Goal: Task Accomplishment & Management: Complete application form

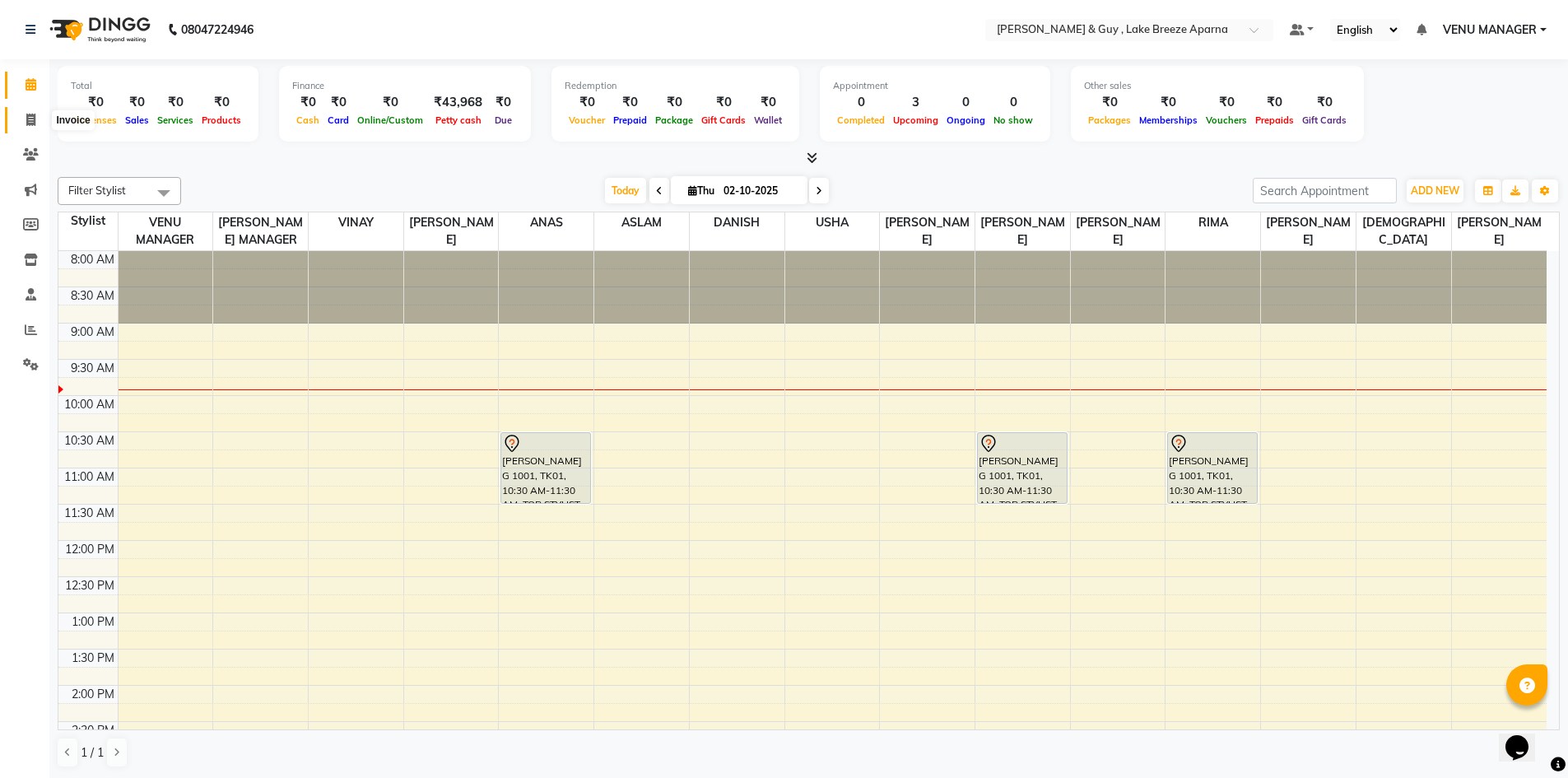
click at [26, 116] on icon at bounding box center [30, 120] width 9 height 13
select select "8690"
select select "service"
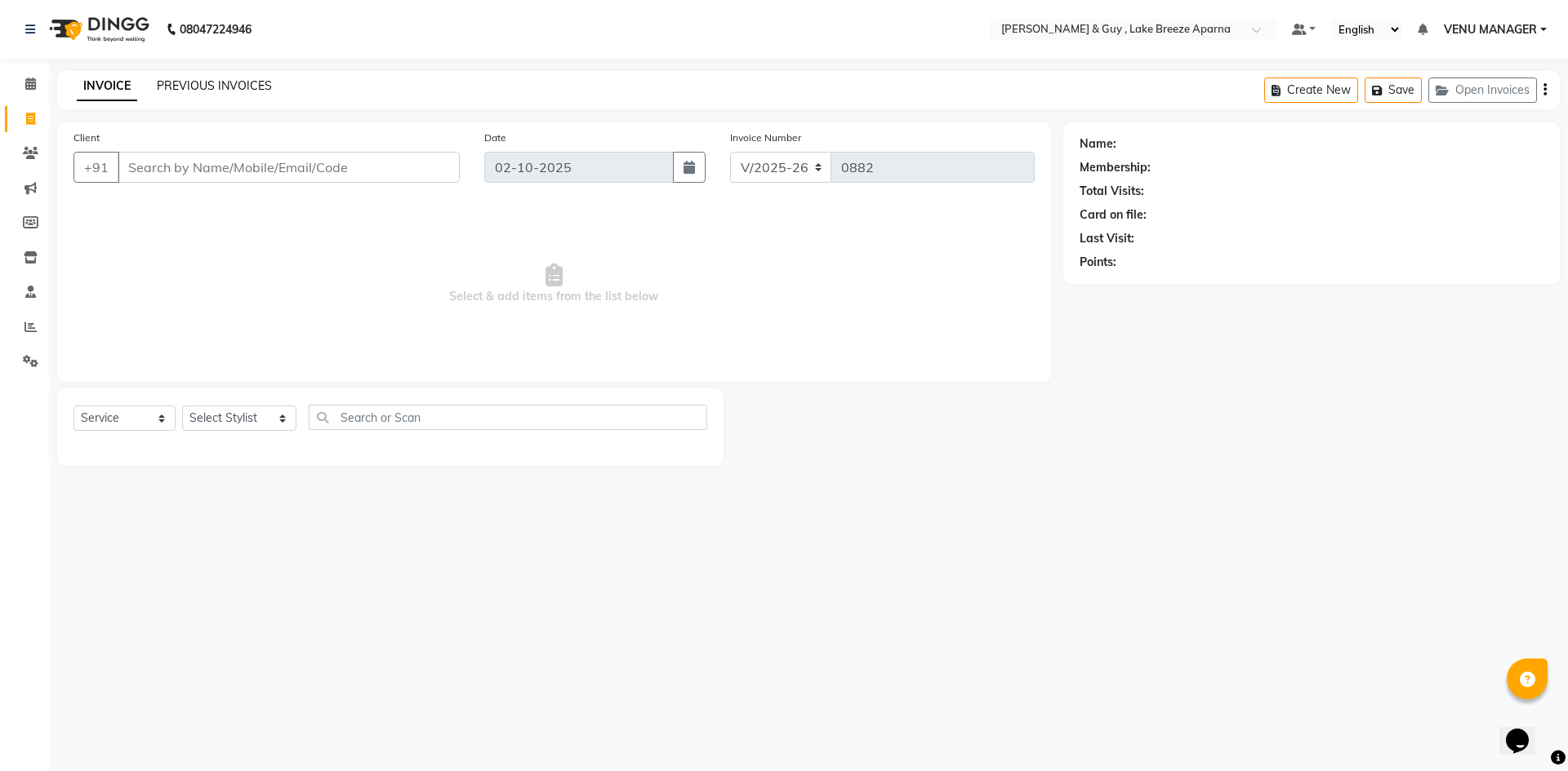
click at [217, 80] on link "PREVIOUS INVOICES" at bounding box center [214, 85] width 115 height 14
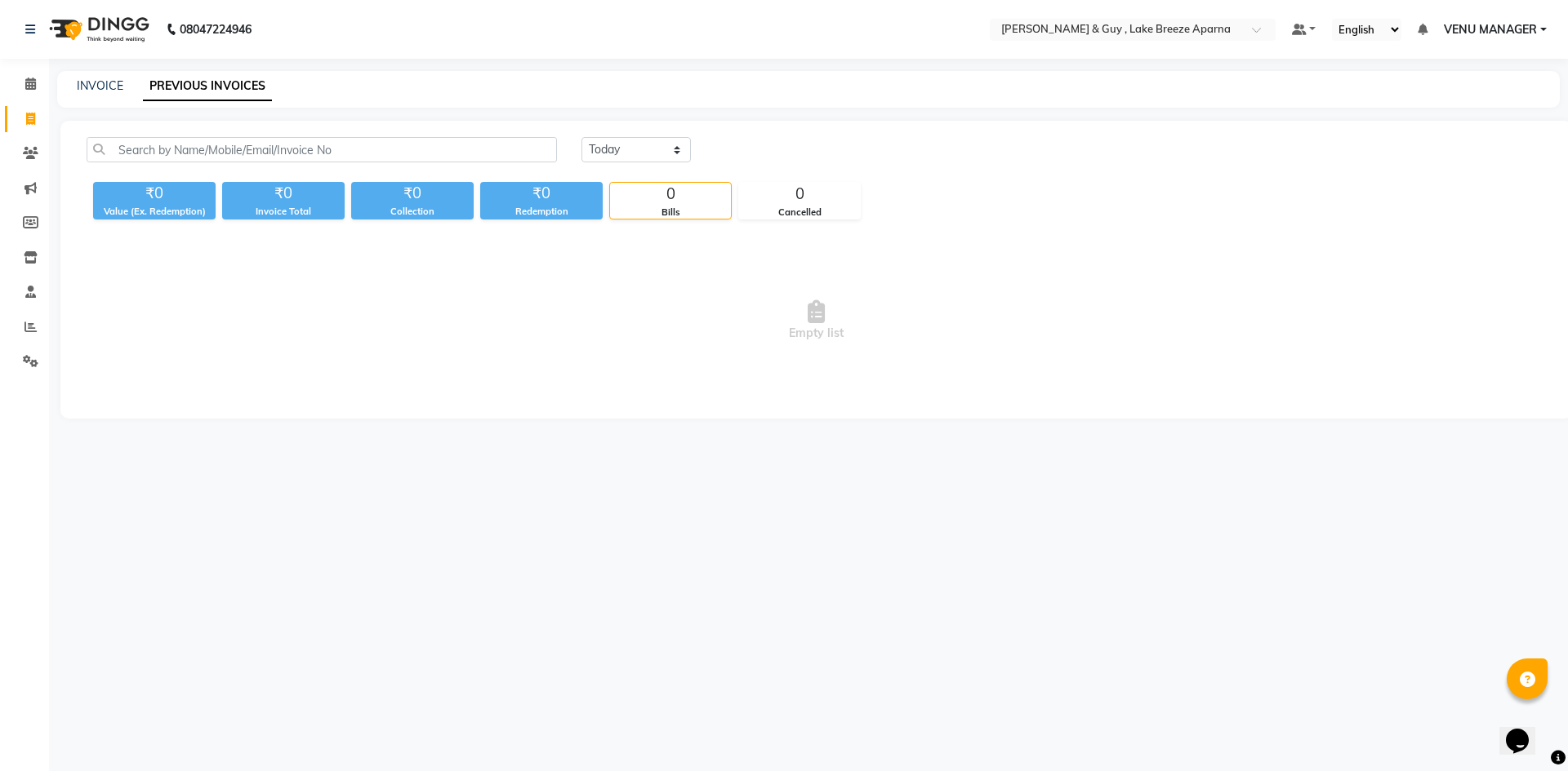
click at [81, 76] on div "INVOICE PREVIOUS INVOICES" at bounding box center [808, 90] width 1503 height 37
click at [108, 87] on link "INVOICE" at bounding box center [100, 85] width 46 height 14
select select "8690"
select select "service"
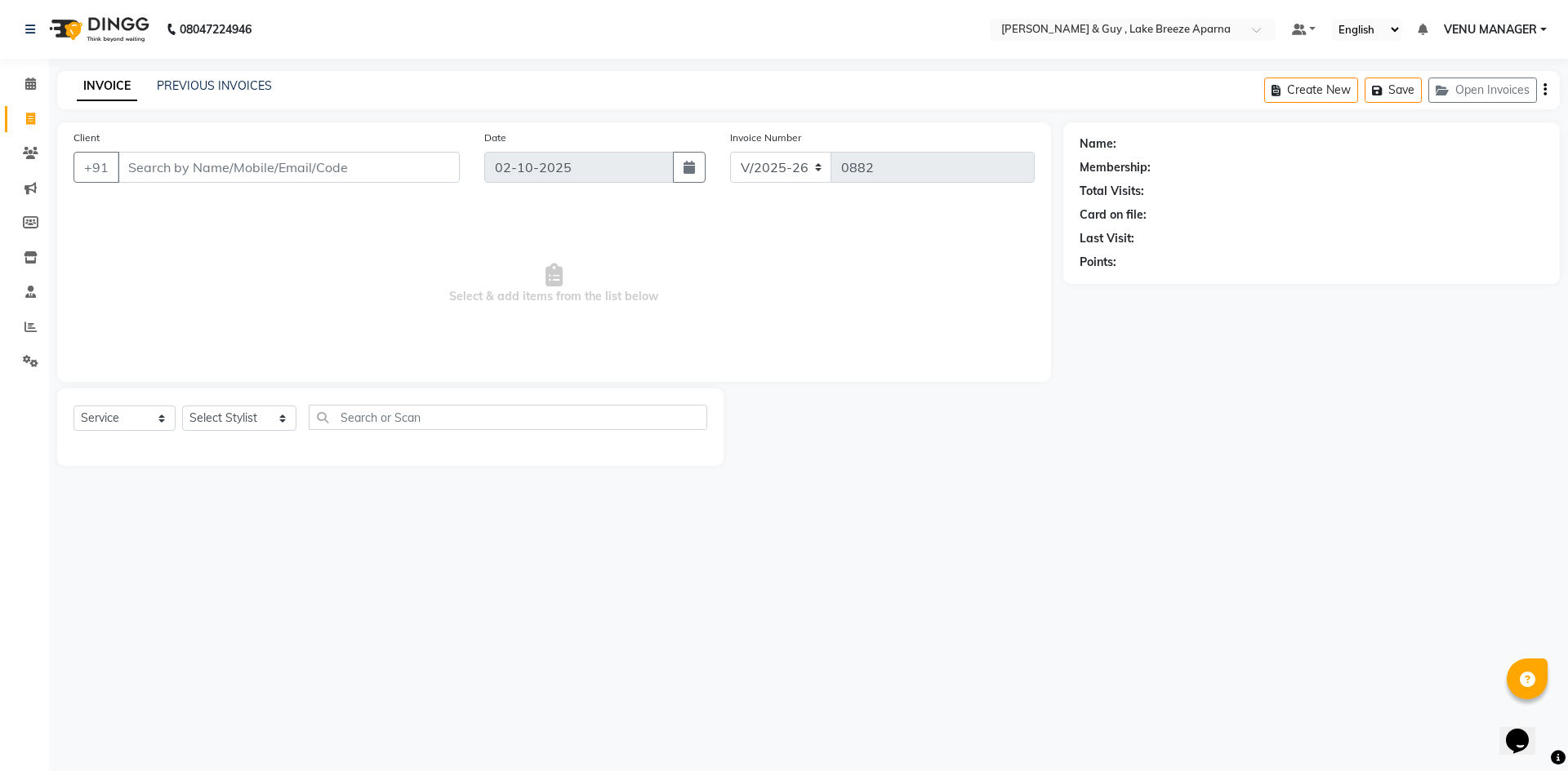
click at [178, 173] on input "Client" at bounding box center [289, 167] width 342 height 31
click at [19, 350] on link "Settings" at bounding box center [24, 362] width 40 height 27
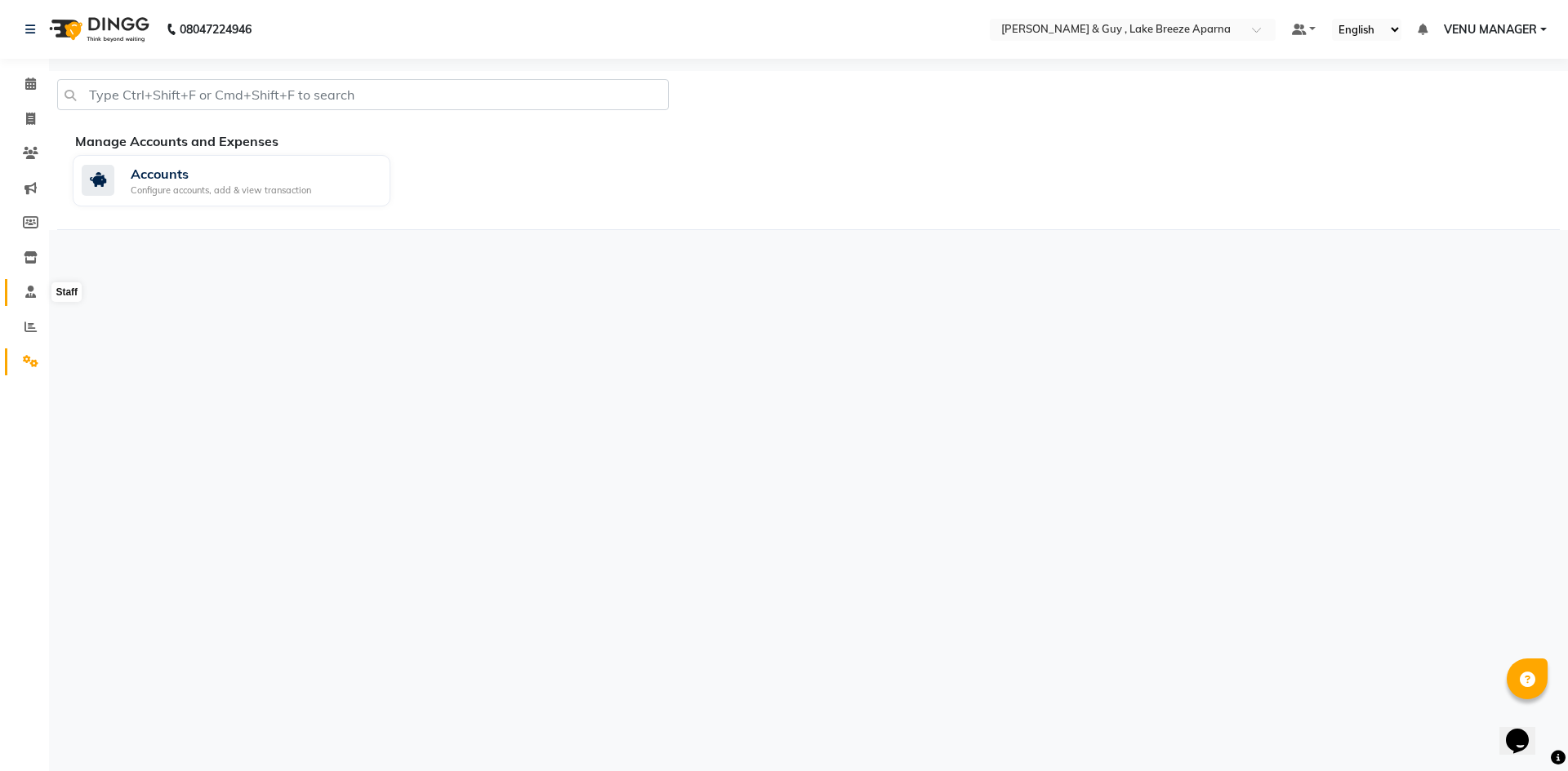
click at [31, 287] on icon at bounding box center [30, 292] width 11 height 13
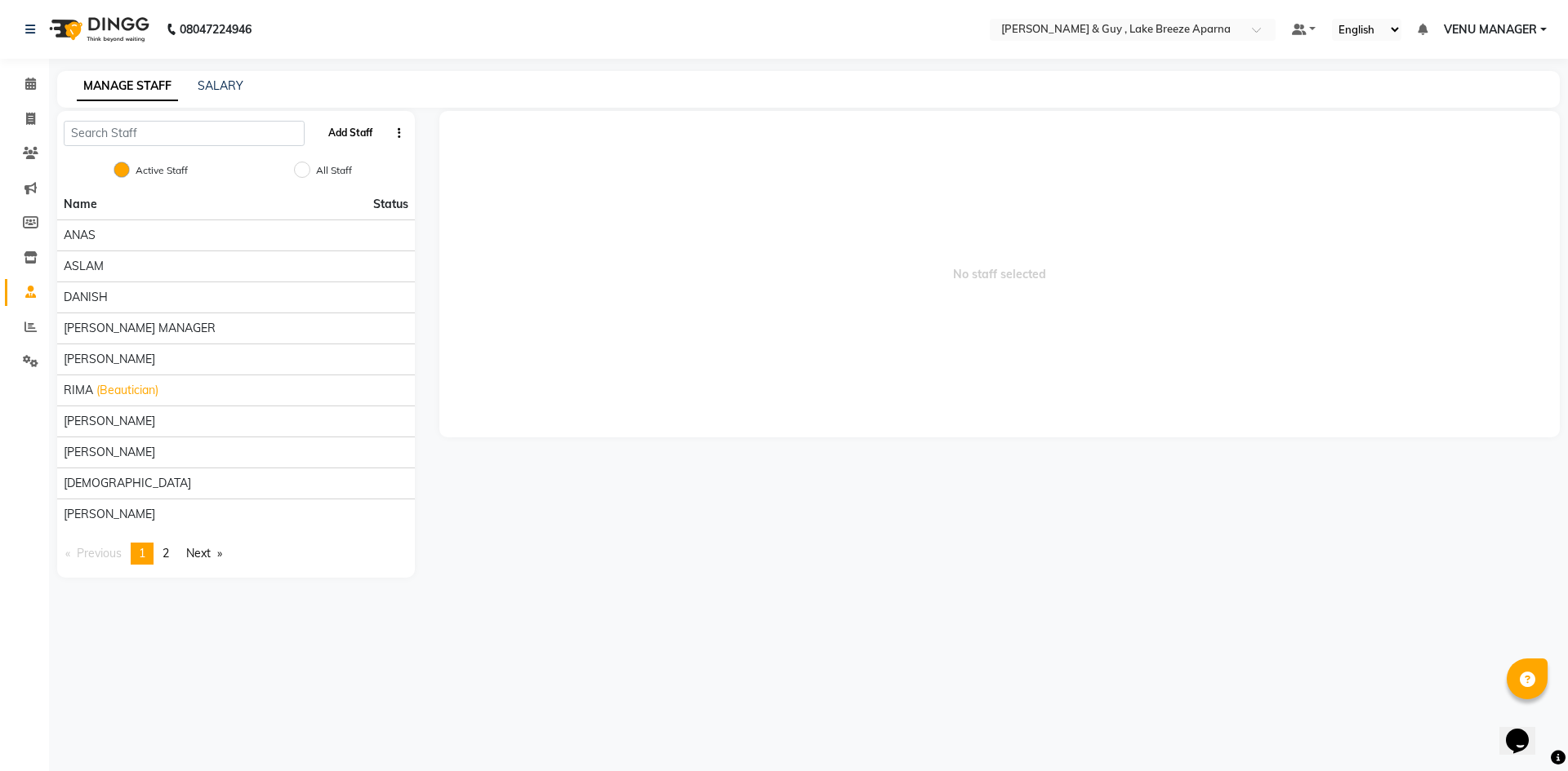
click at [355, 133] on button "Add Staff" at bounding box center [350, 132] width 57 height 28
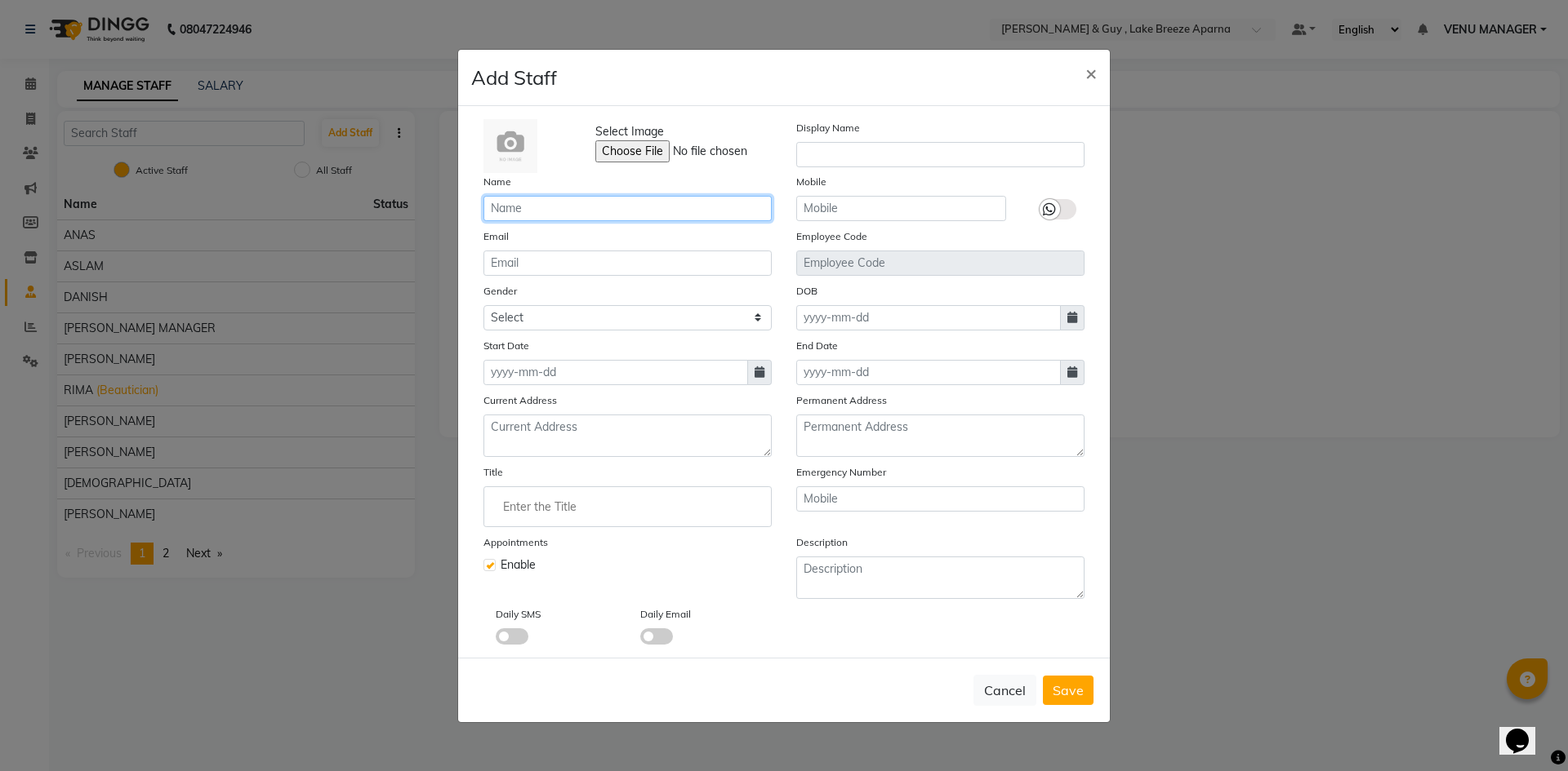
click at [588, 215] on input "text" at bounding box center [627, 209] width 288 height 25
type input "t"
type input "[PERSON_NAME]"
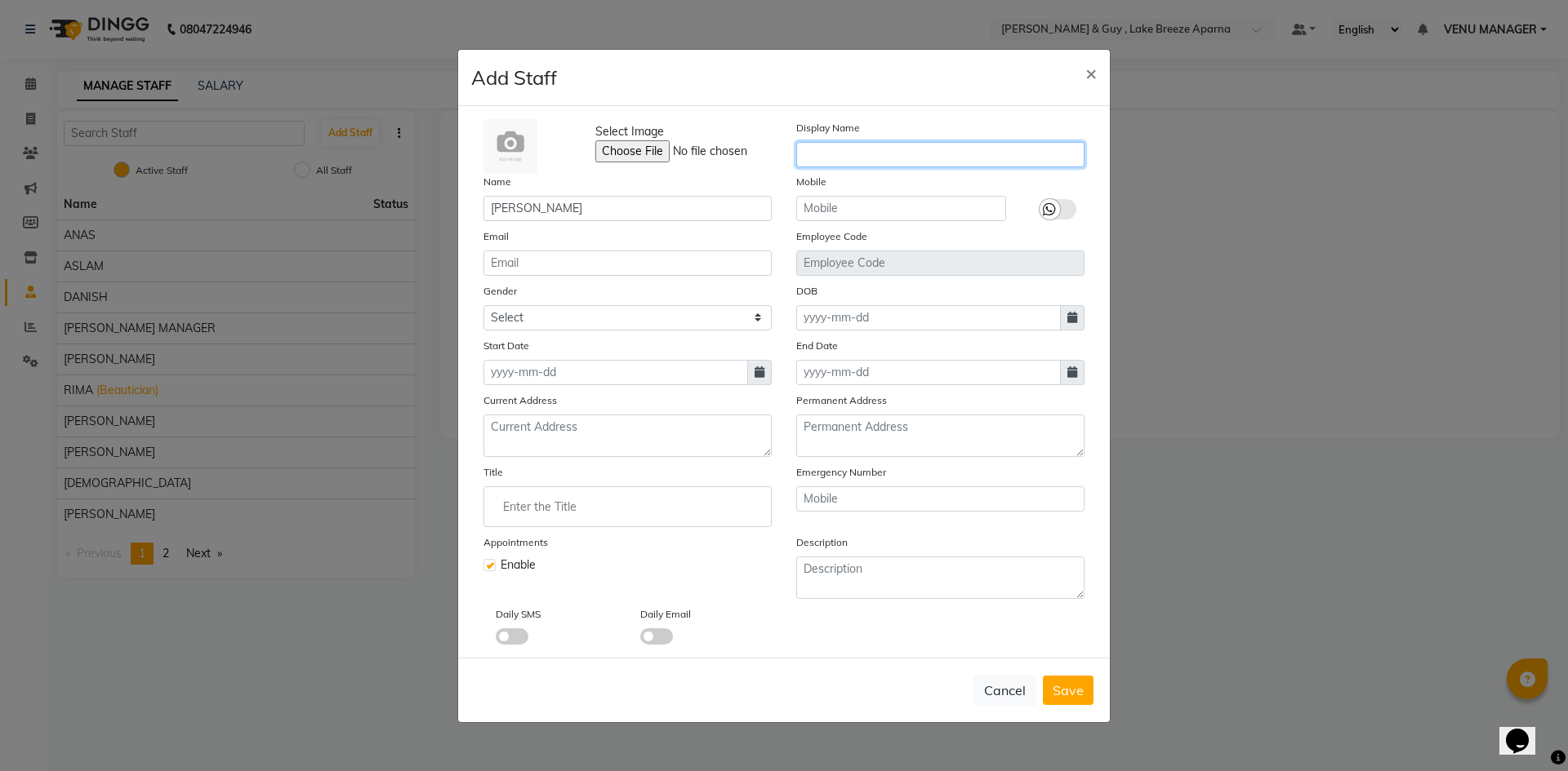
click at [861, 160] on input "text" at bounding box center [941, 155] width 288 height 25
type input "[PERSON_NAME]"
click at [755, 371] on icon at bounding box center [760, 372] width 10 height 12
select select "10"
select select "2025"
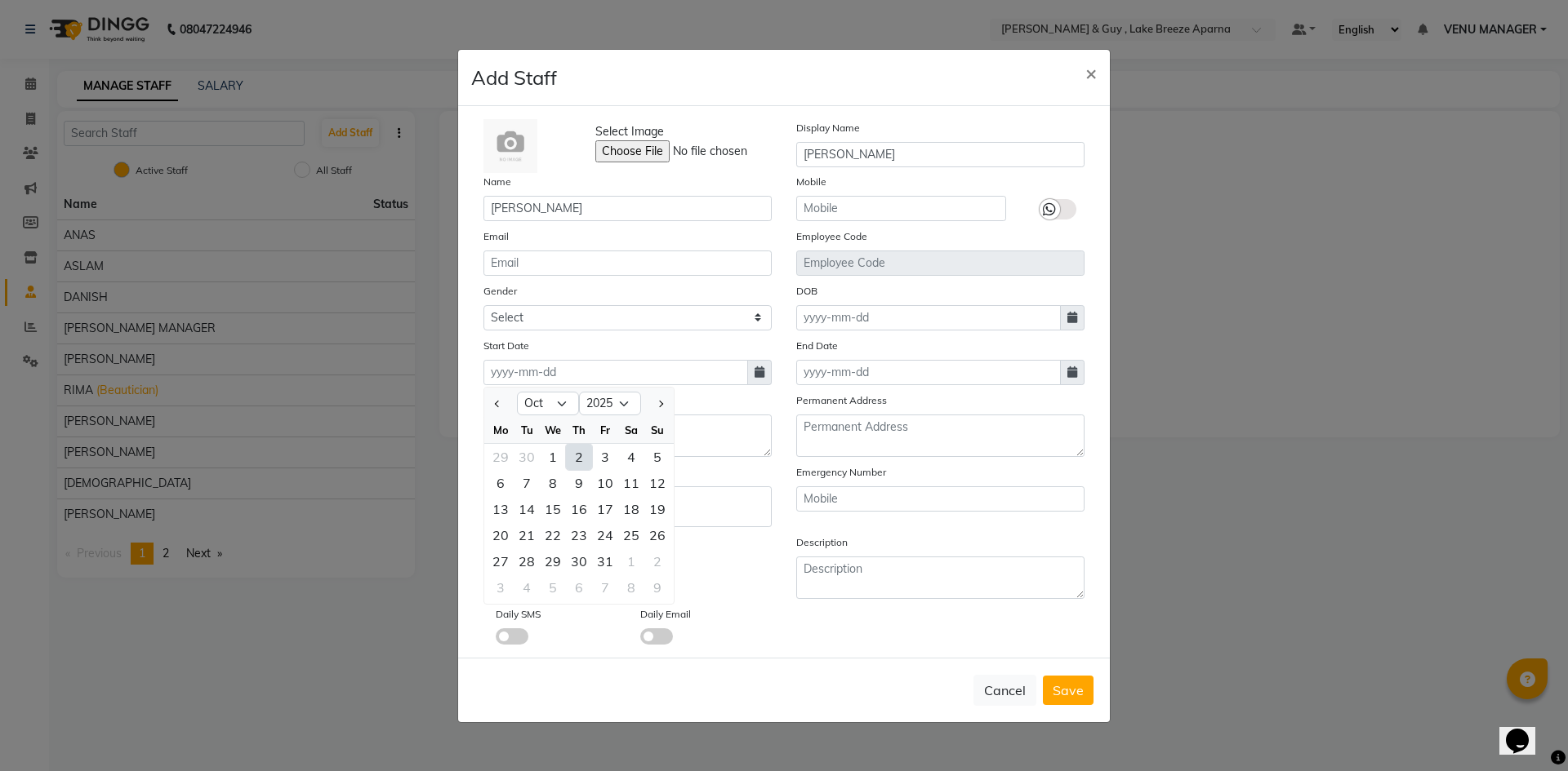
click at [576, 461] on div "2" at bounding box center [578, 457] width 26 height 26
type input "02-10-2025"
click at [1060, 682] on span "Save" at bounding box center [1068, 690] width 31 height 16
checkbox input "false"
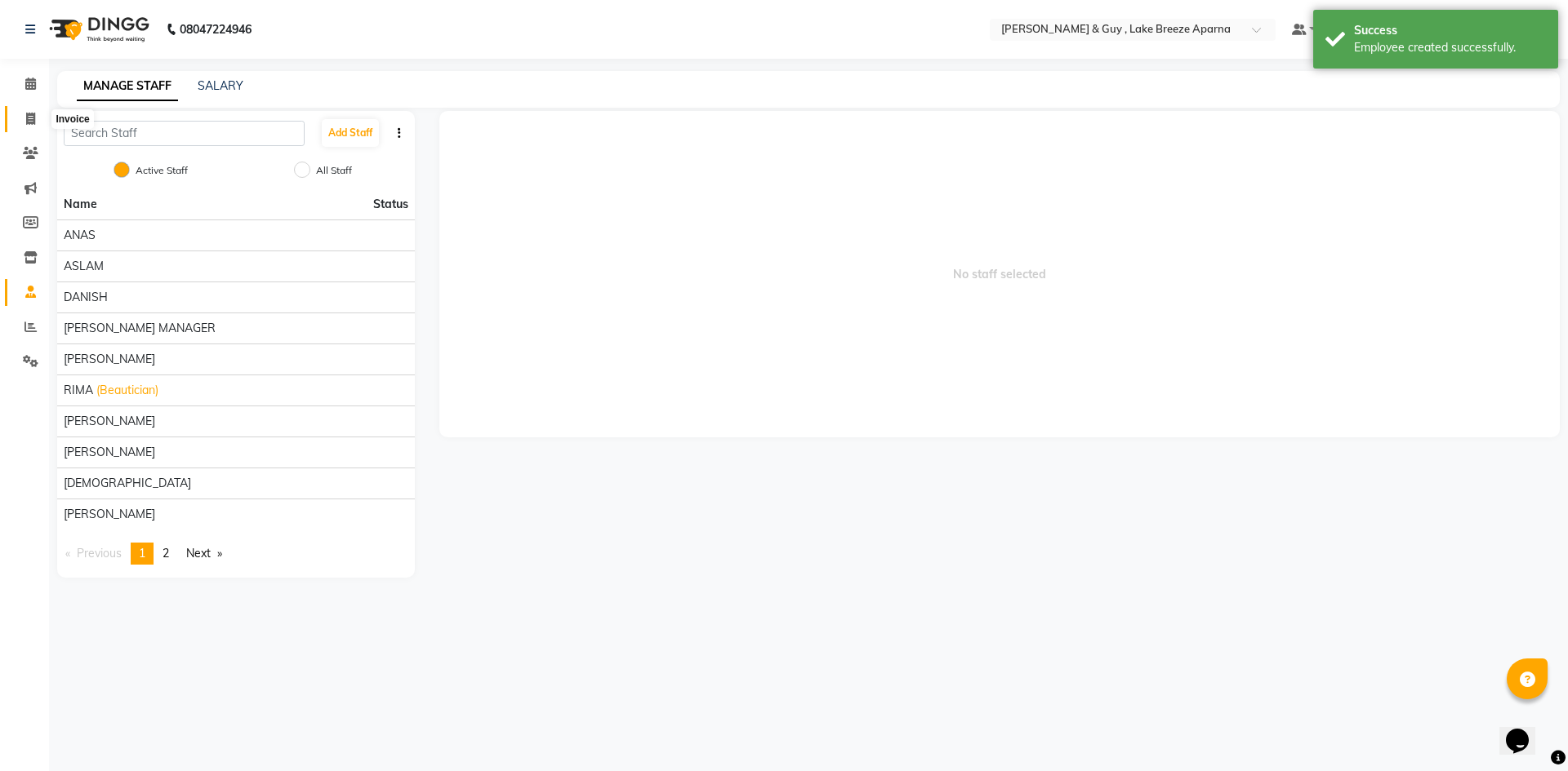
click at [29, 121] on icon at bounding box center [30, 119] width 9 height 13
select select "8690"
select select "service"
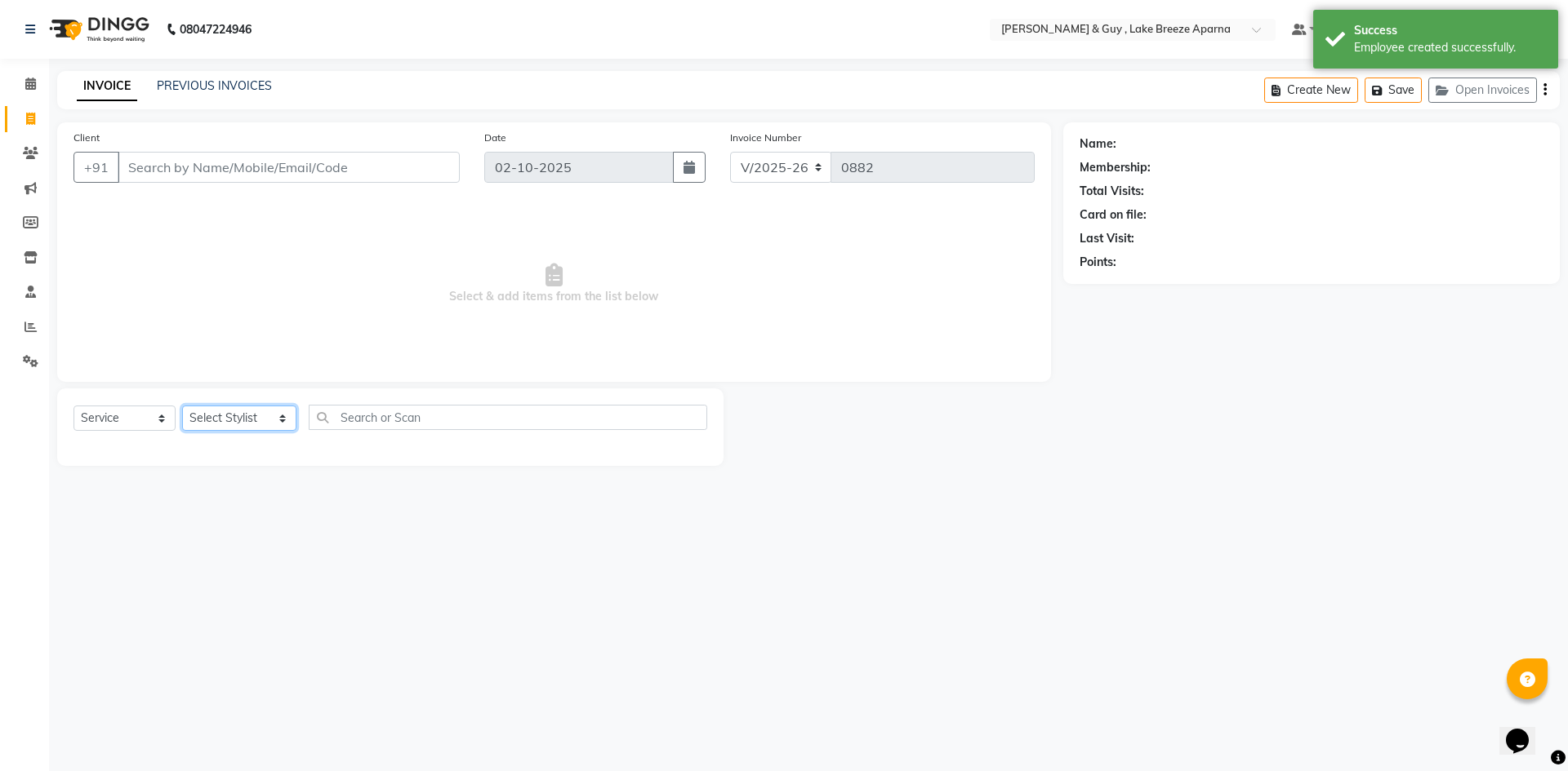
click at [225, 416] on select "Select Stylist ANAS ASLAM [DEMOGRAPHIC_DATA][PERSON_NAME] MANAGER [PERSON_NAME]…" at bounding box center [239, 418] width 114 height 25
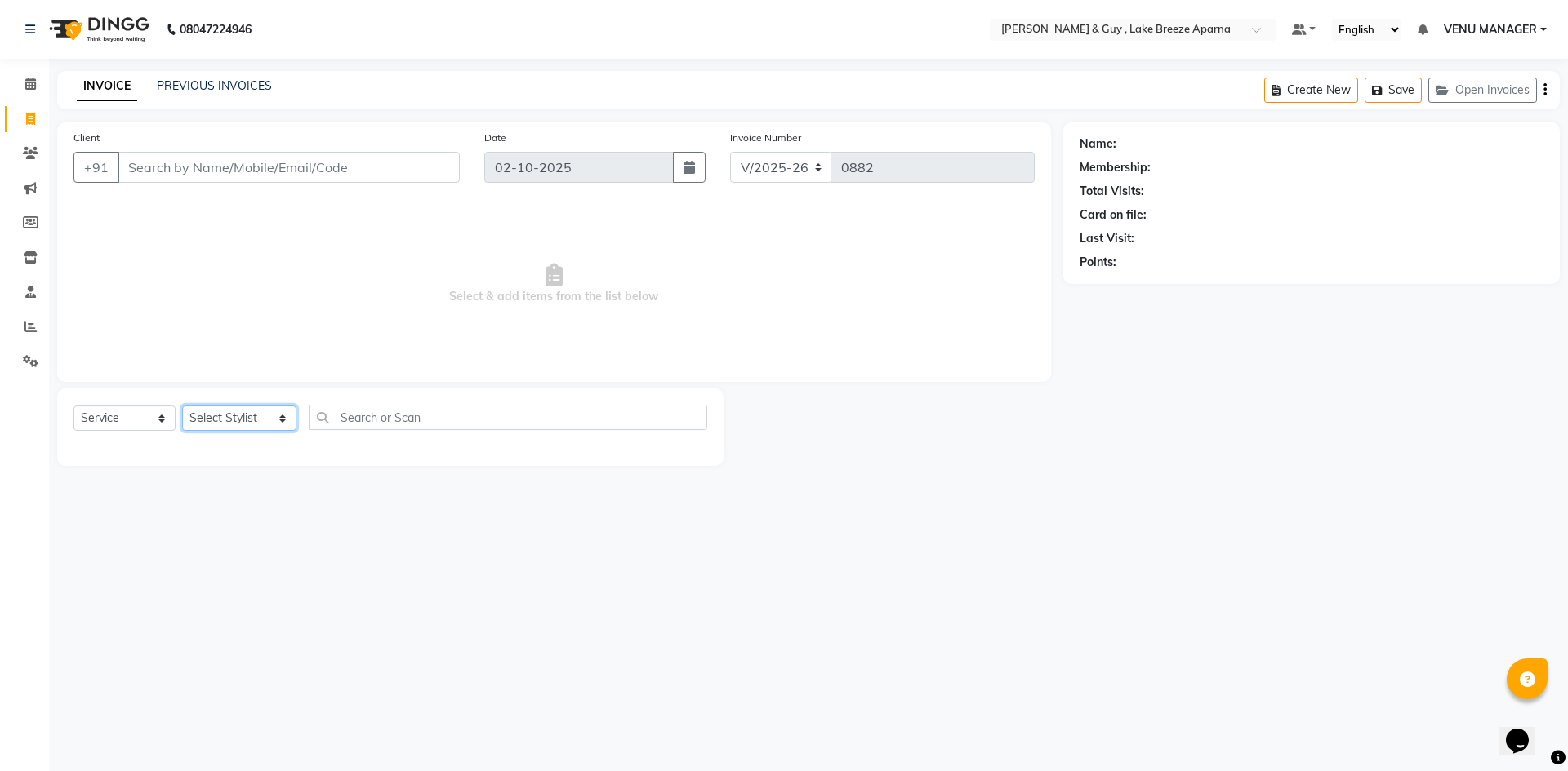
select select "89827"
